Goal: Task Accomplishment & Management: Manage account settings

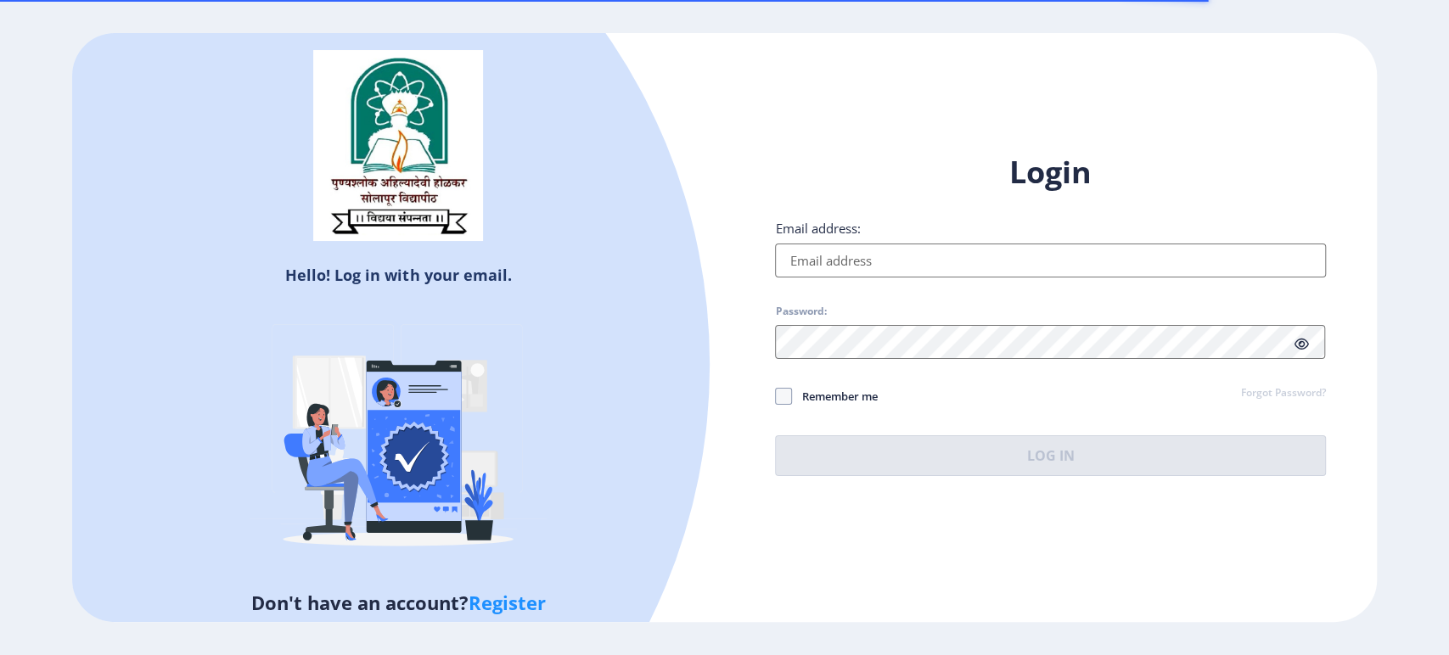
click at [917, 259] on input "Email address:" at bounding box center [1050, 261] width 550 height 34
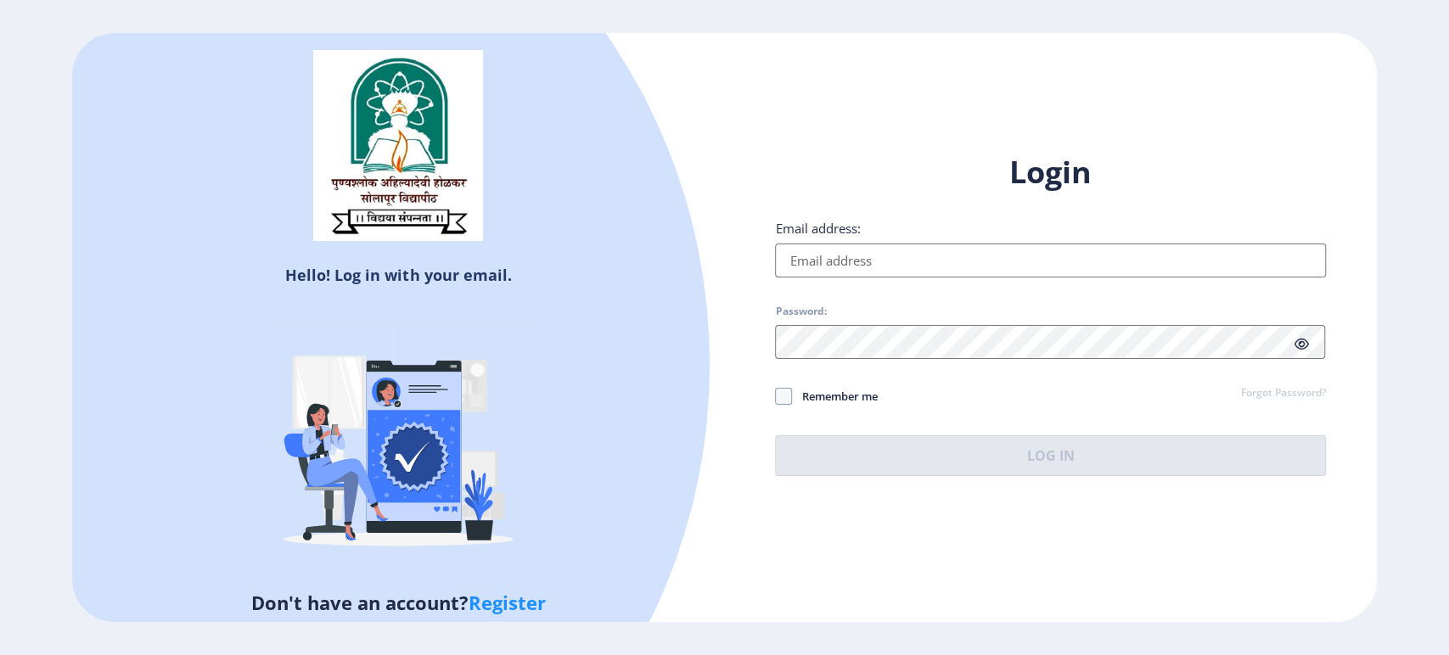
type input "[EMAIL_ADDRESS][DOMAIN_NAME]"
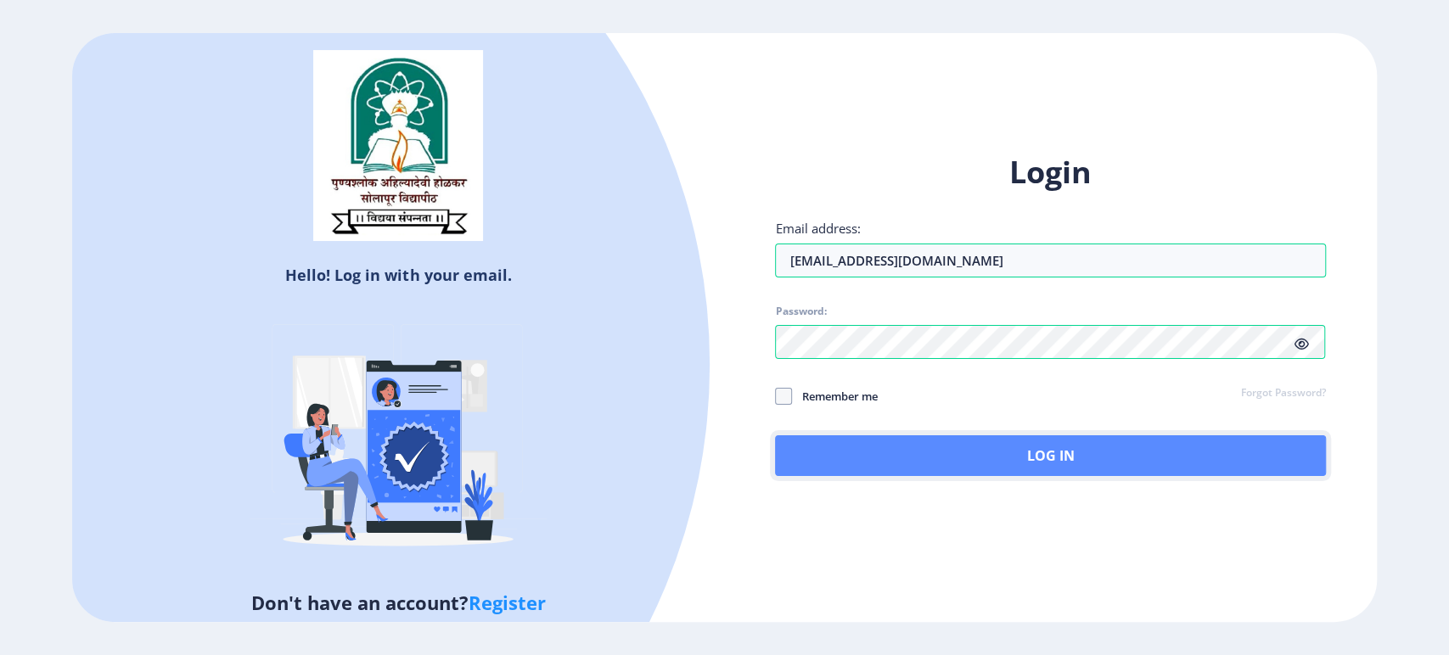
click at [1060, 460] on button "Log In" at bounding box center [1050, 455] width 550 height 41
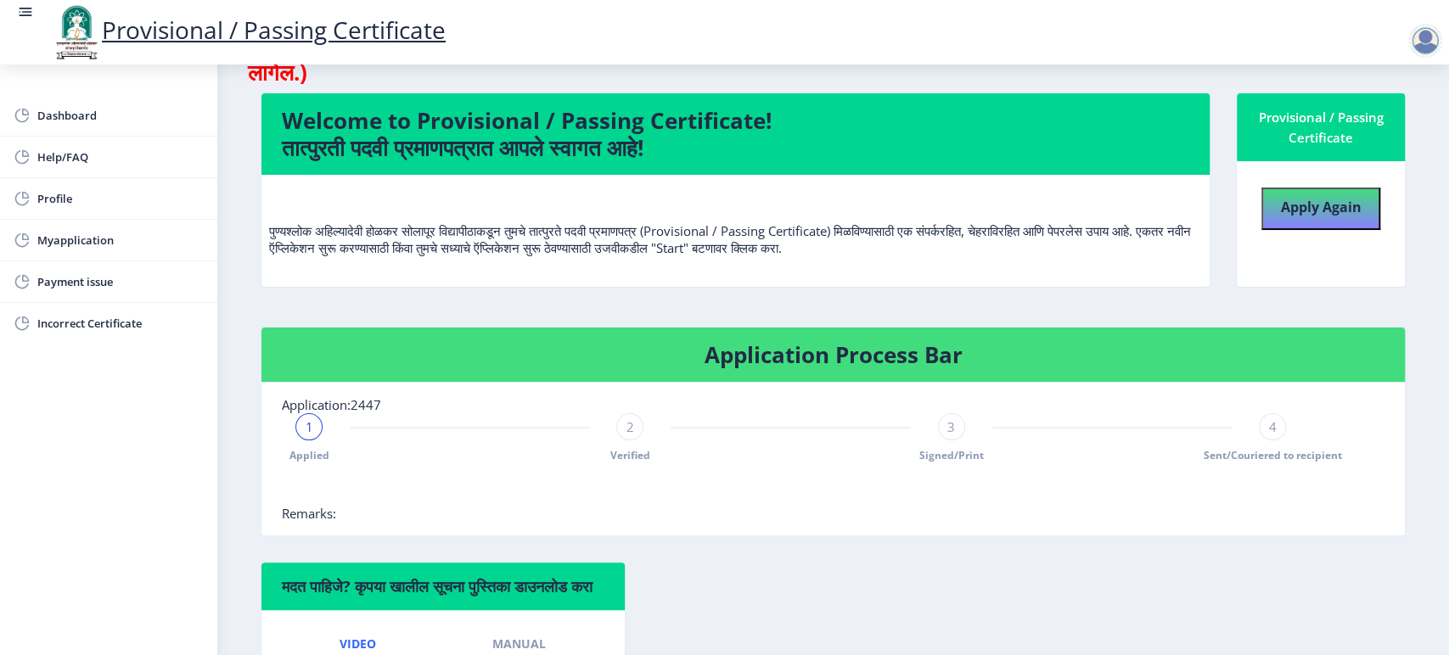
scroll to position [95, 0]
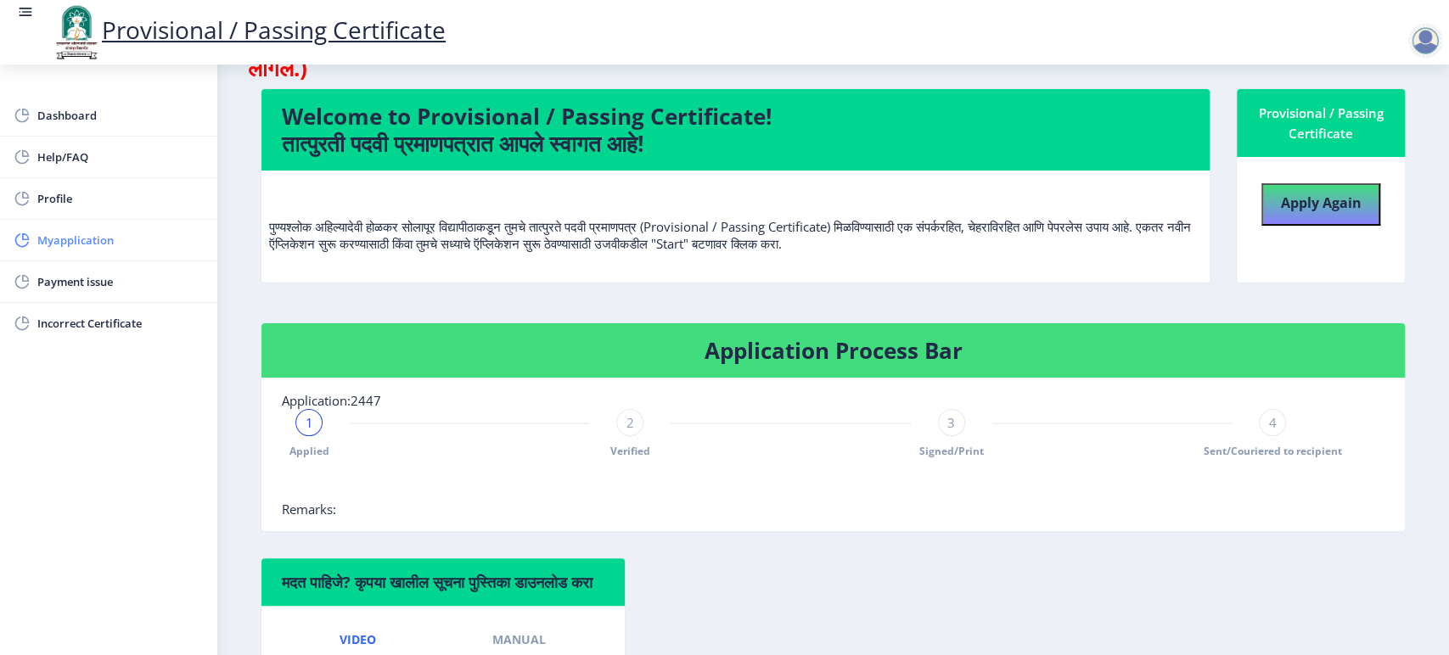
click at [112, 244] on span "Myapplication" at bounding box center [120, 240] width 166 height 20
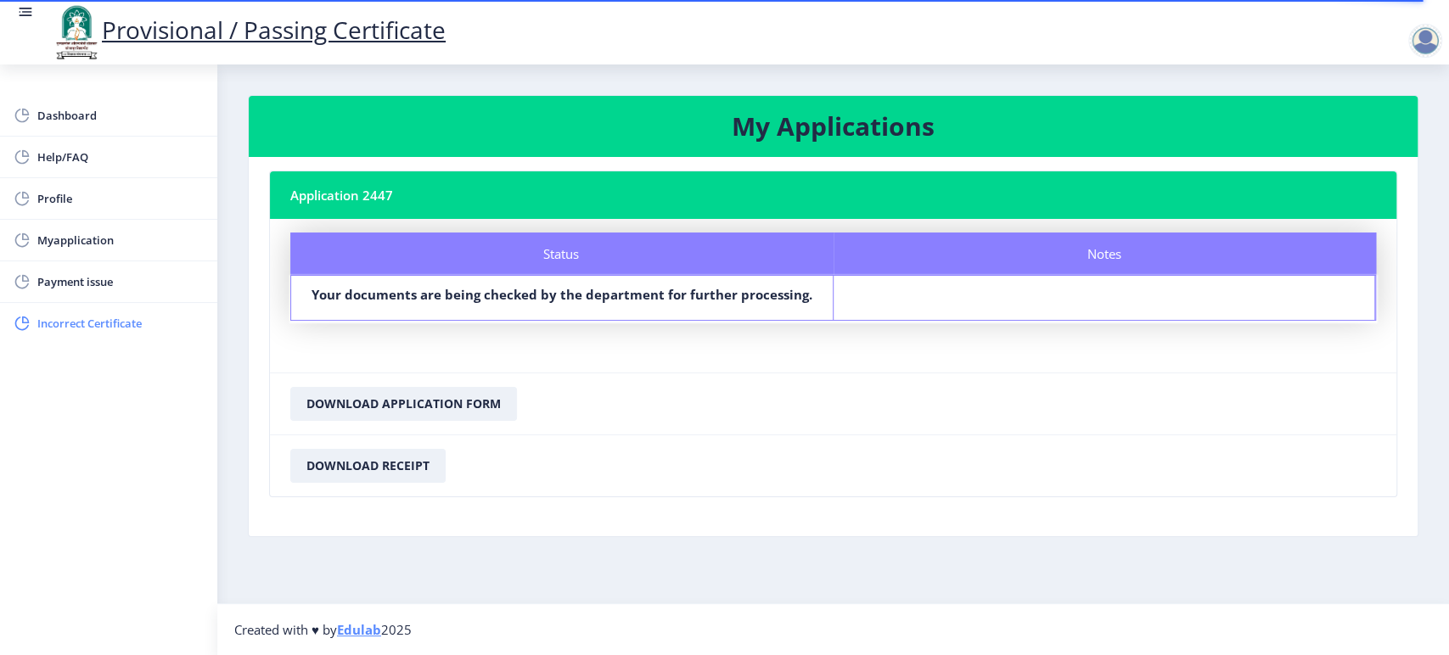
click at [112, 331] on span "Incorrect Certificate" at bounding box center [120, 323] width 166 height 20
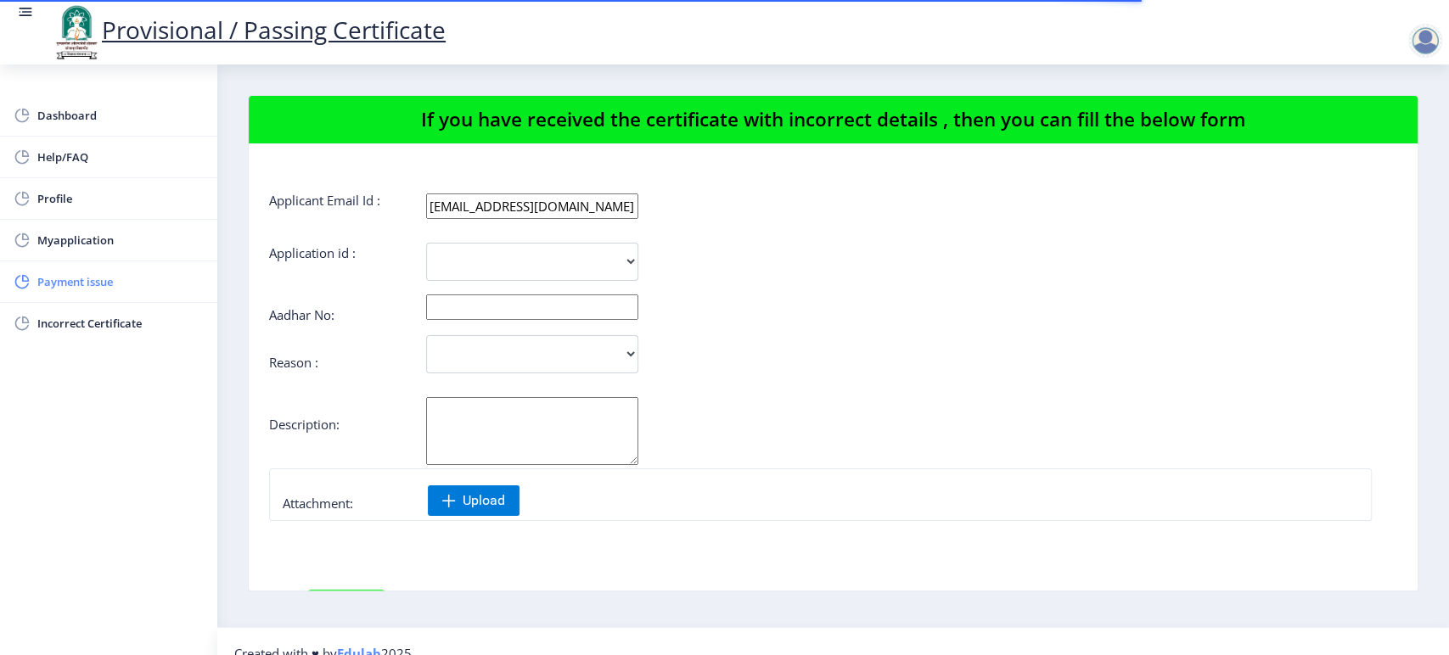
click at [91, 274] on span "Payment issue" at bounding box center [120, 282] width 166 height 20
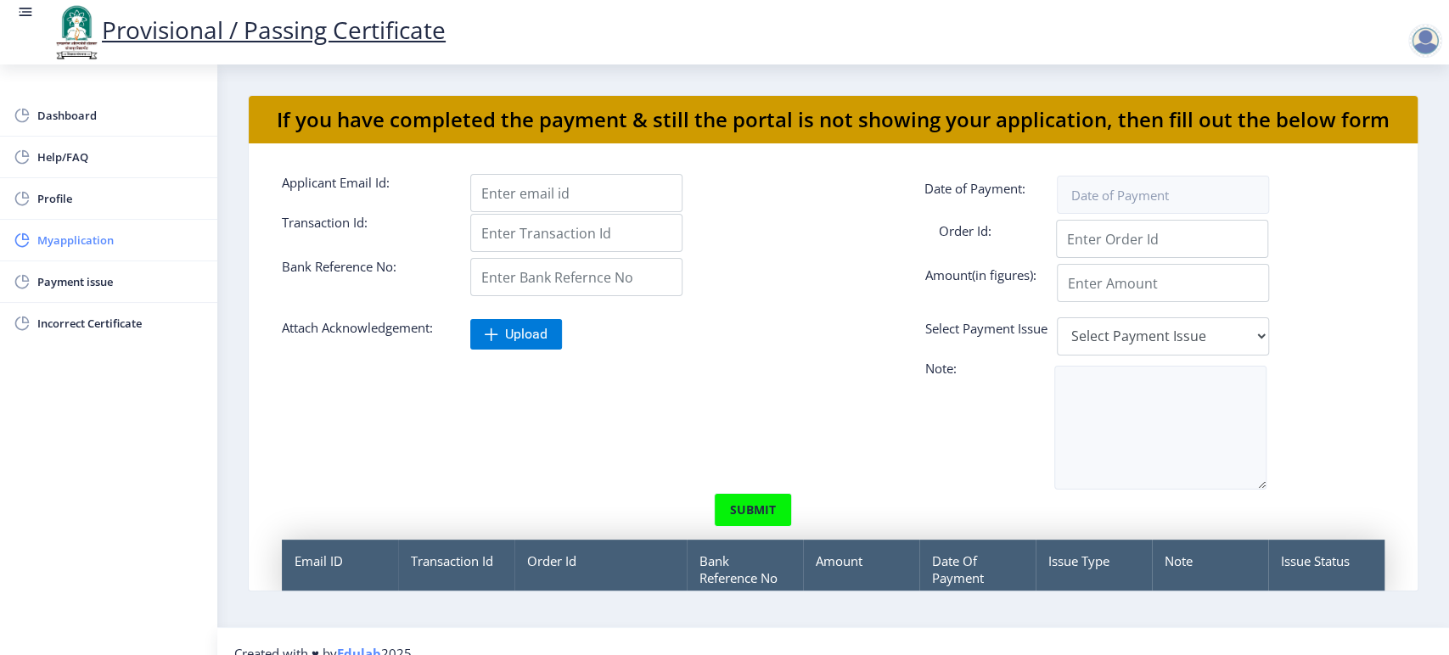
click at [75, 242] on span "Myapplication" at bounding box center [120, 240] width 166 height 20
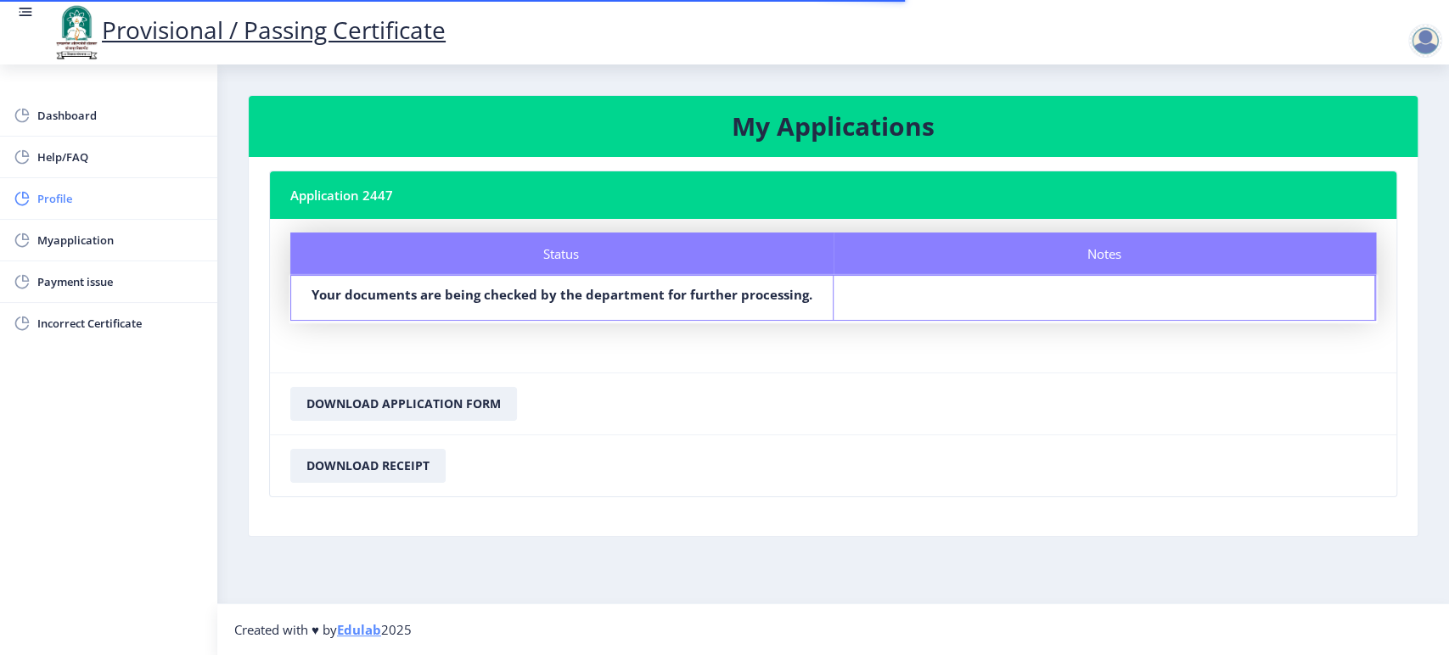
click at [68, 202] on span "Profile" at bounding box center [120, 198] width 166 height 20
select select
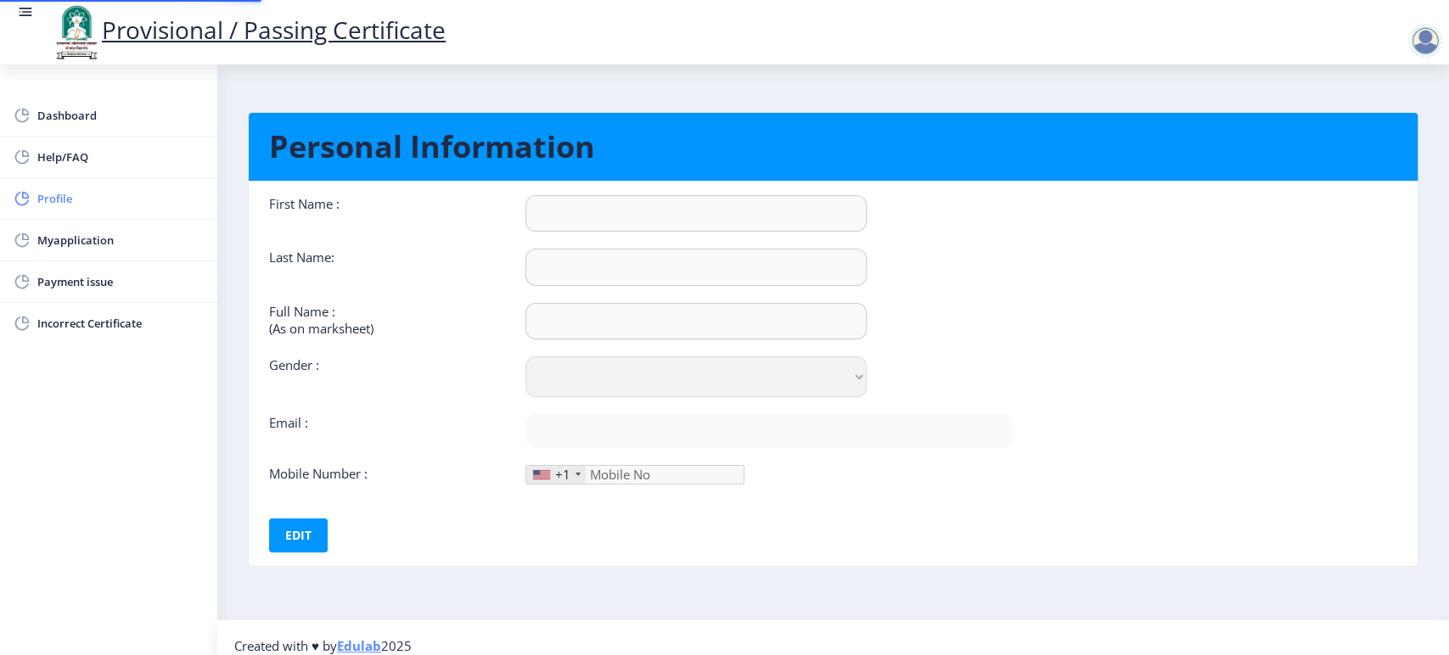
type input "[PERSON_NAME]"
select select "[DEMOGRAPHIC_DATA]"
type input "[EMAIL_ADDRESS][DOMAIN_NAME]"
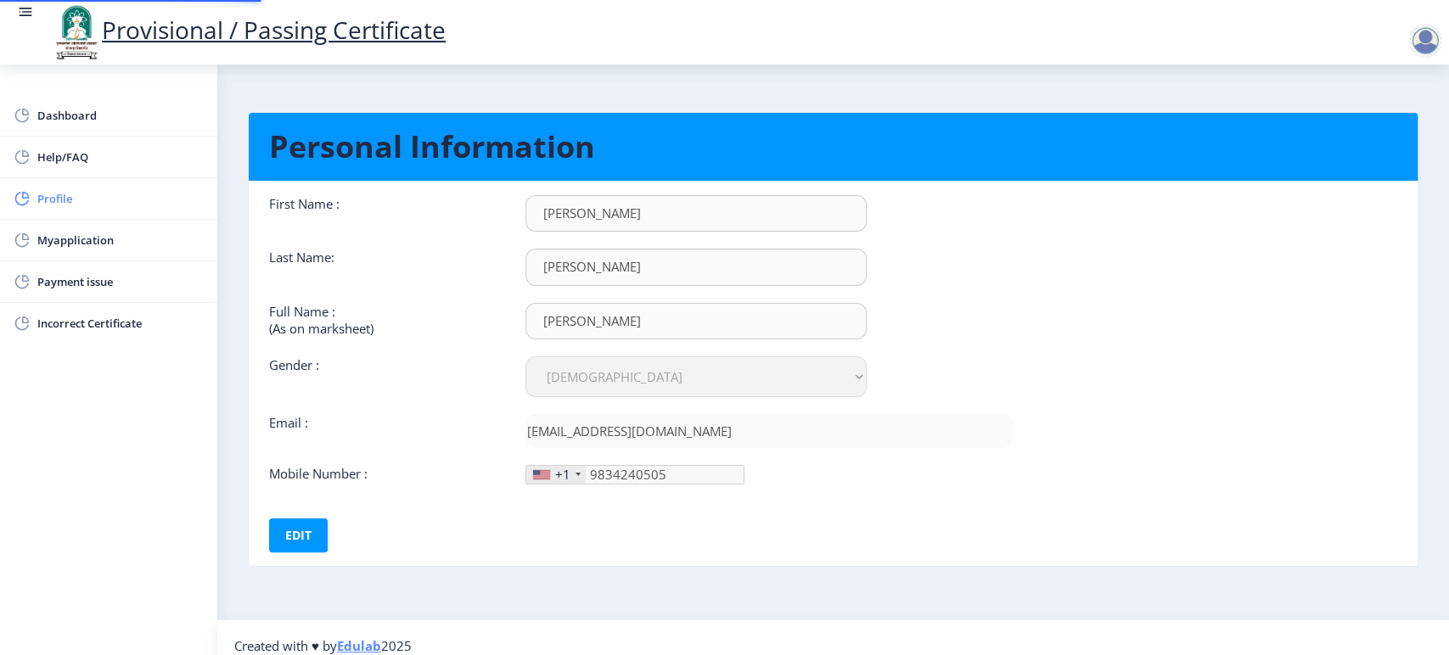
type input "[PHONE_NUMBER]"
click at [62, 116] on span "Dashboard" at bounding box center [120, 115] width 166 height 20
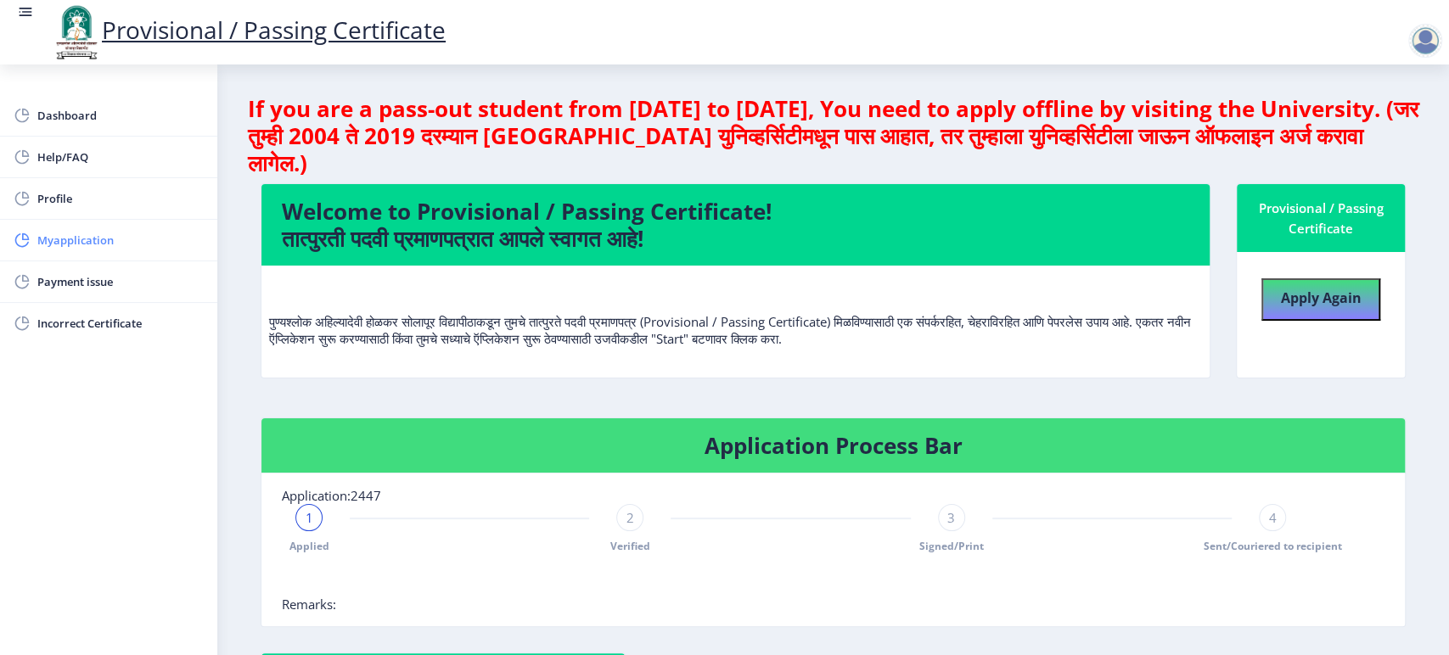
click at [94, 249] on span "Myapplication" at bounding box center [120, 240] width 166 height 20
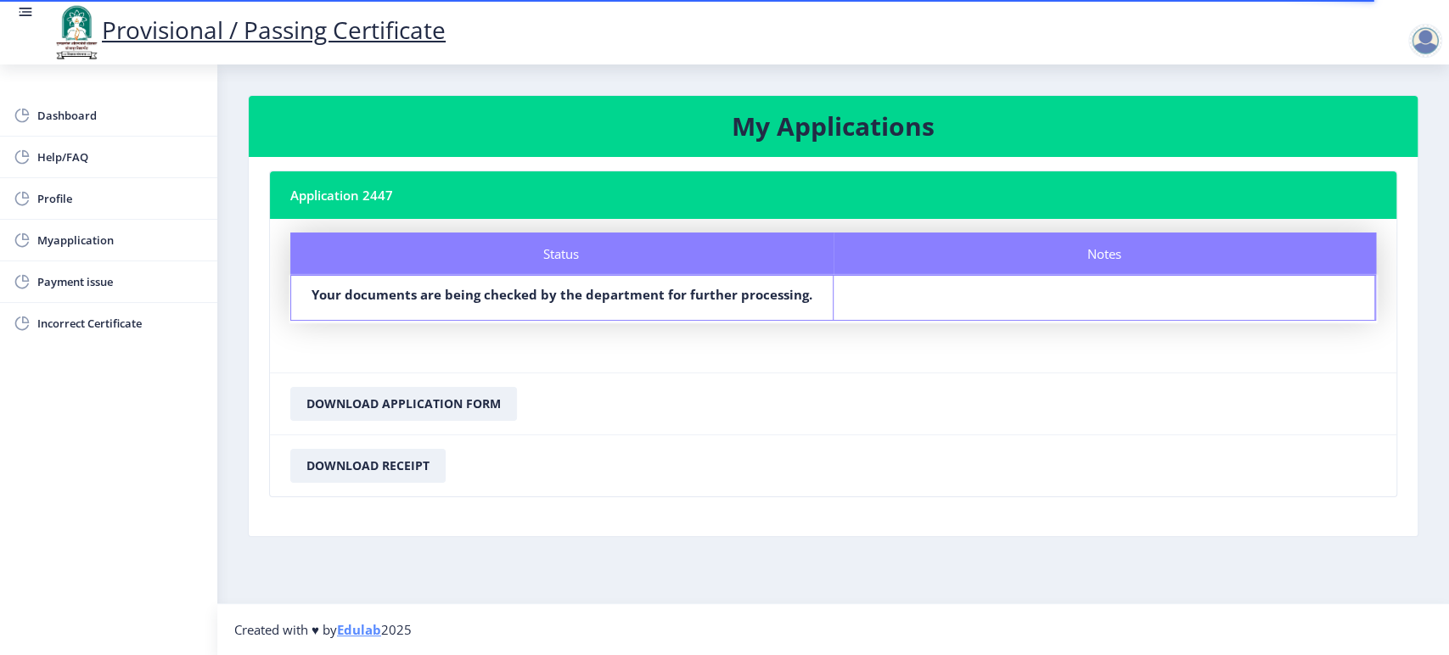
click at [1426, 44] on div at bounding box center [1425, 41] width 34 height 34
click at [1159, 113] on h3 "My Applications" at bounding box center [833, 126] width 1128 height 34
click at [422, 407] on button "Download Application Form" at bounding box center [403, 404] width 227 height 34
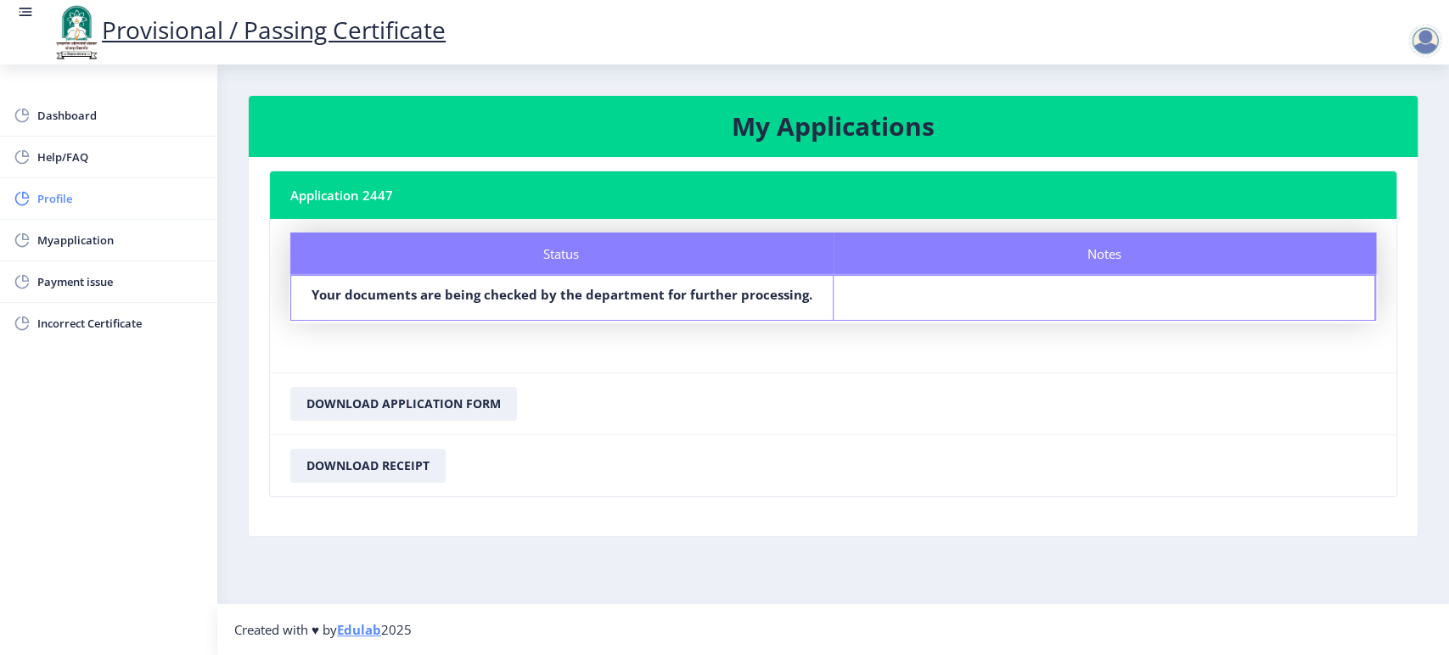
click at [84, 193] on span "Profile" at bounding box center [120, 198] width 166 height 20
select select
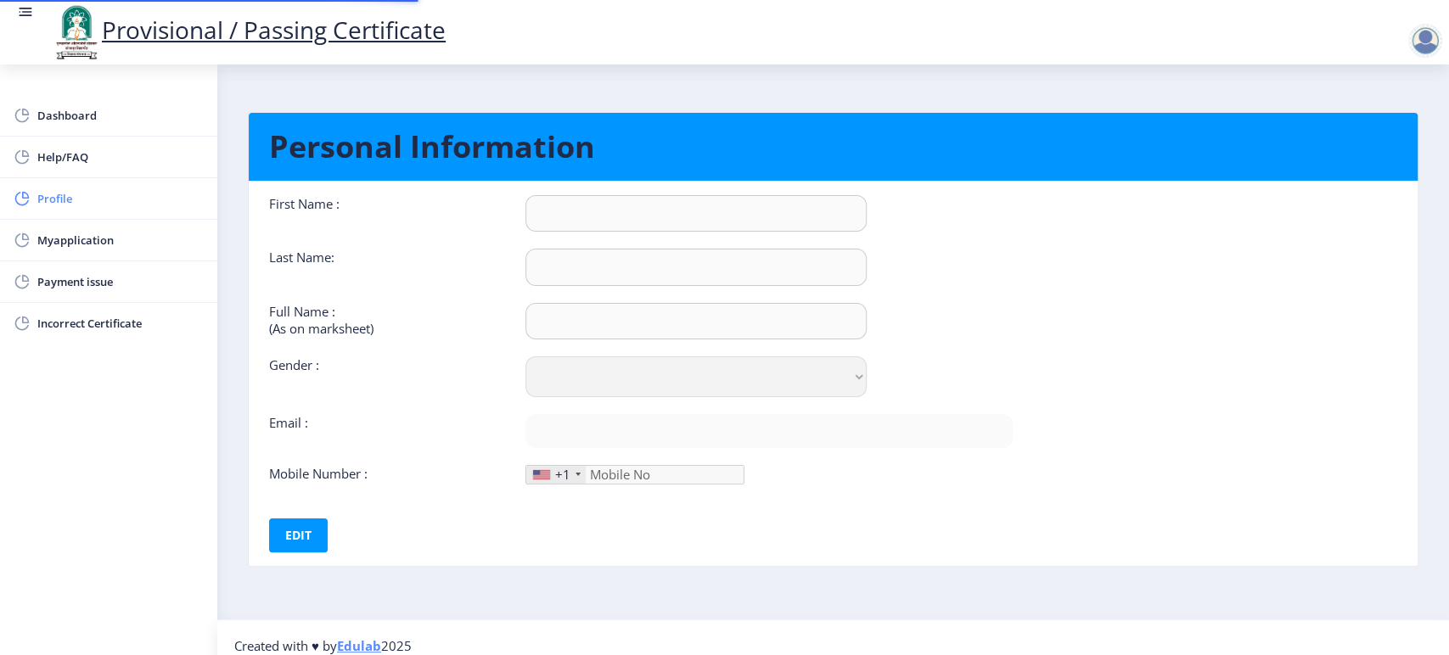
type input "[PERSON_NAME]"
select select "[DEMOGRAPHIC_DATA]"
type input "[EMAIL_ADDRESS][DOMAIN_NAME]"
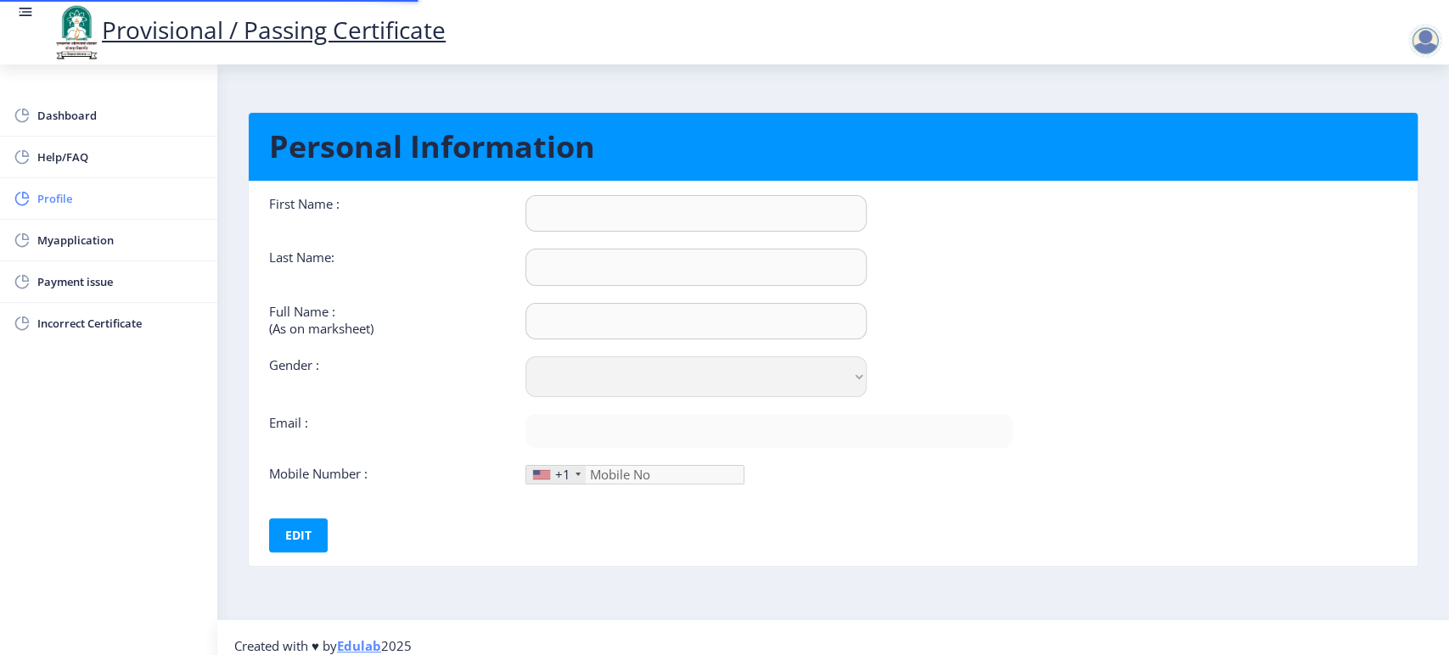
type input "9834240505"
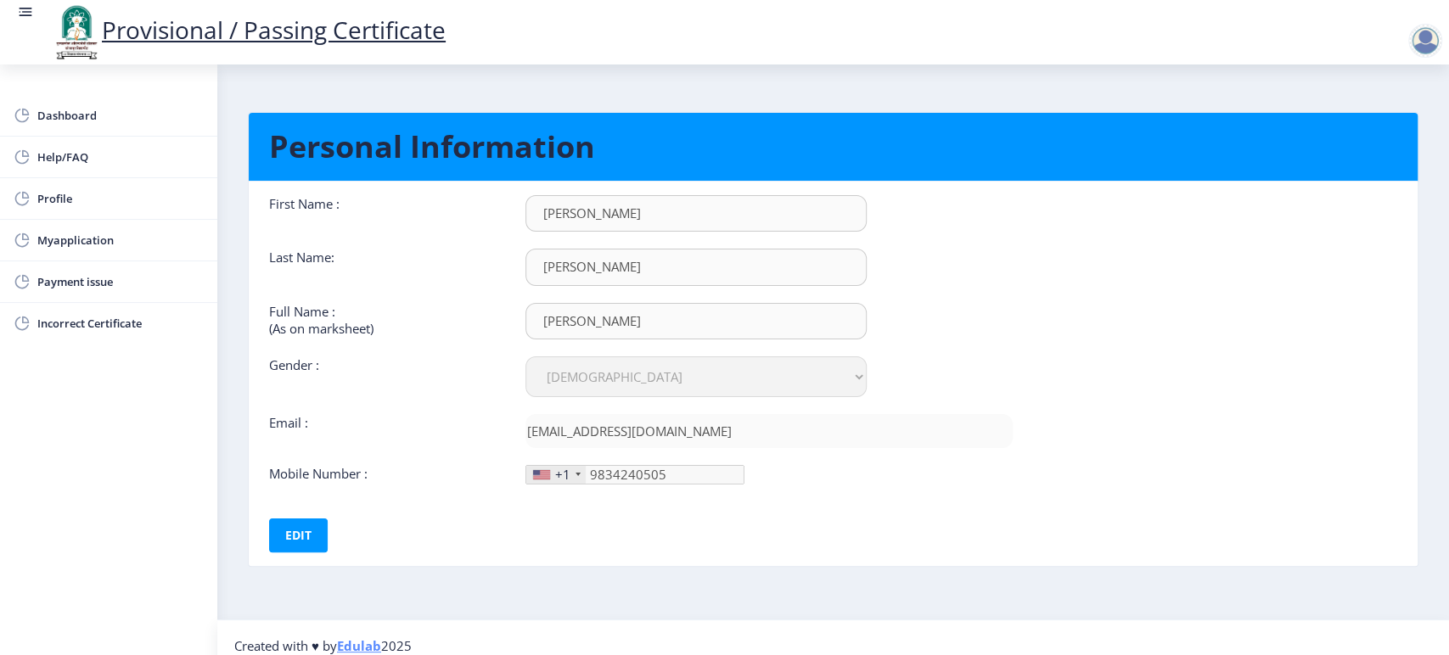
scroll to position [14, 0]
